Goal: Find specific page/section: Find specific page/section

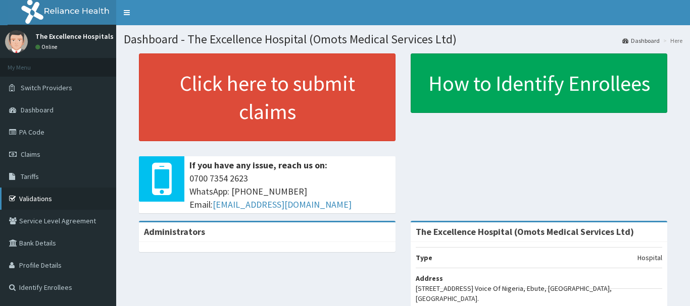
click at [32, 198] on link "Validations" at bounding box center [58, 199] width 116 height 22
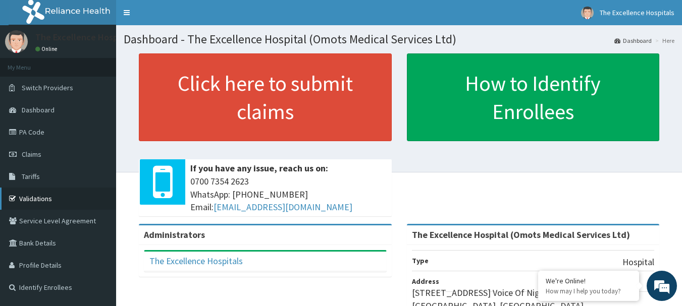
click at [58, 193] on link "Validations" at bounding box center [58, 199] width 116 height 22
